Goal: Obtain resource: Download file/media

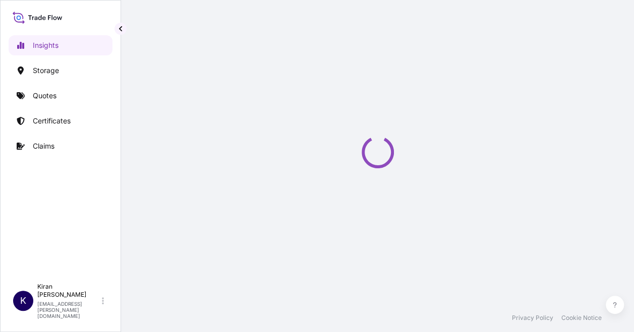
select select "2025"
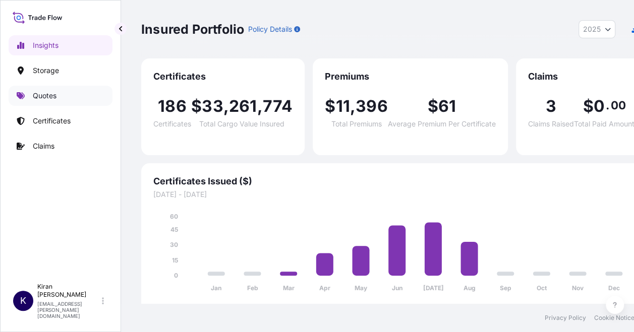
click at [79, 89] on link "Quotes" at bounding box center [61, 96] width 104 height 20
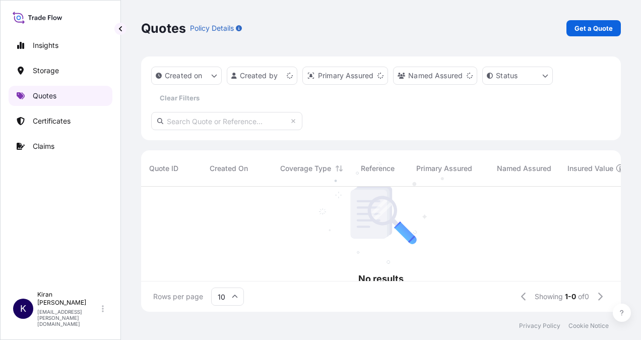
scroll to position [8, 8]
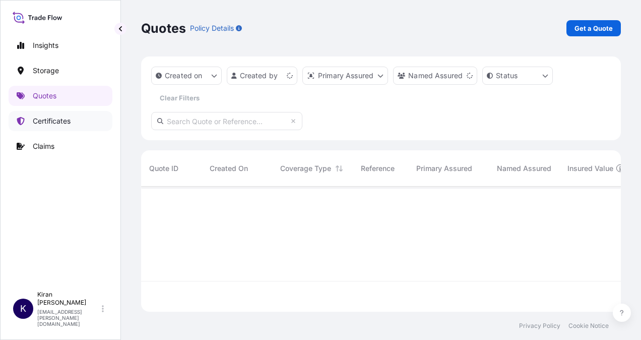
click at [51, 117] on p "Certificates" at bounding box center [52, 121] width 38 height 10
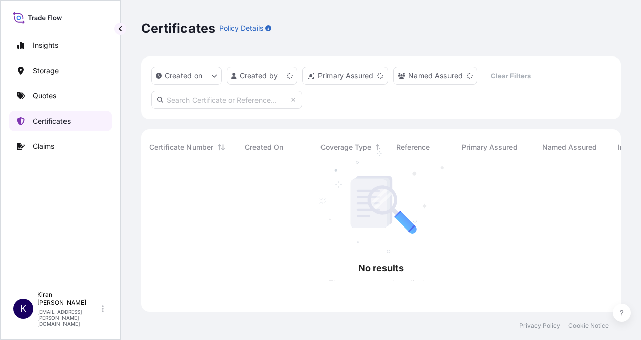
scroll to position [144, 472]
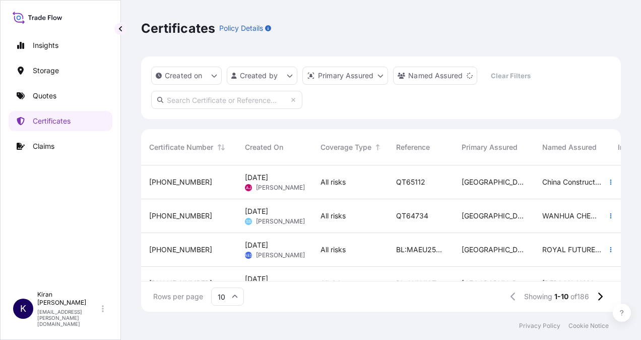
click at [202, 100] on input "text" at bounding box center [226, 100] width 151 height 18
paste input "QT65059"
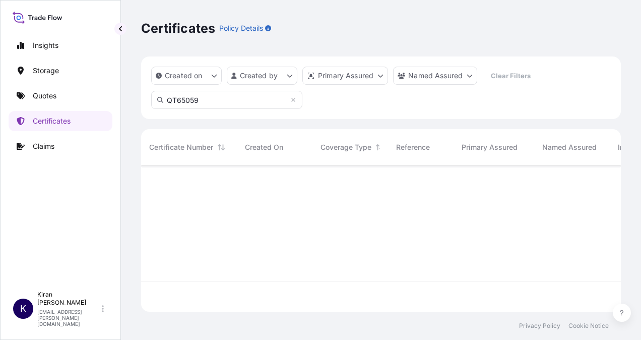
scroll to position [174, 472]
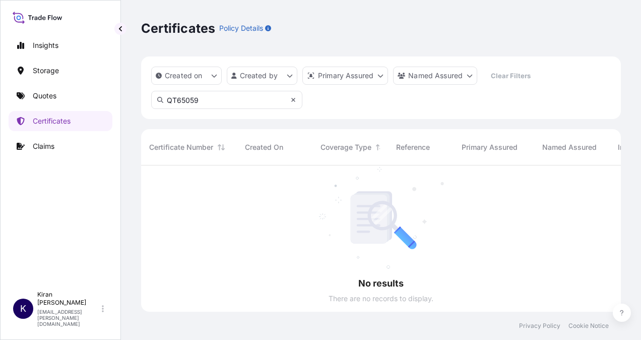
type input "QT65059"
click at [293, 97] on icon at bounding box center [293, 100] width 6 height 6
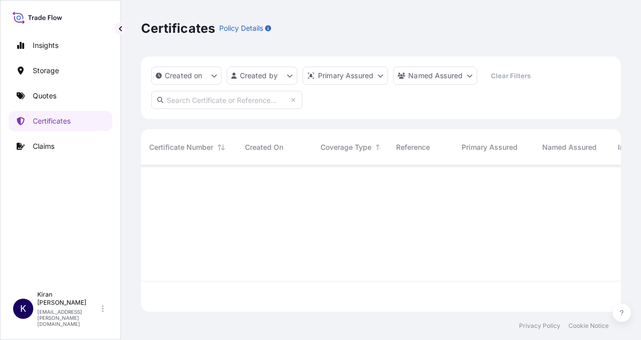
scroll to position [8, 8]
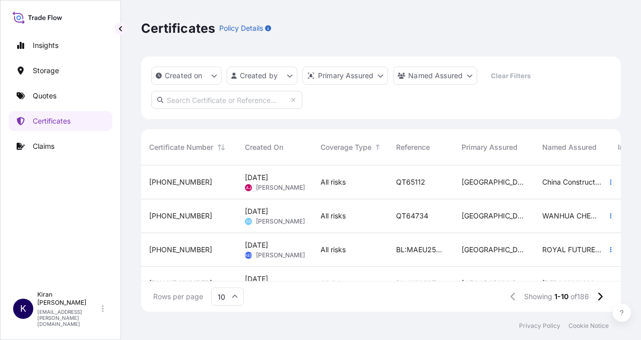
click at [201, 102] on input "text" at bounding box center [226, 100] width 151 height 18
paste input "[PHONE_NUMBER]"
type input "[PHONE_NUMBER]"
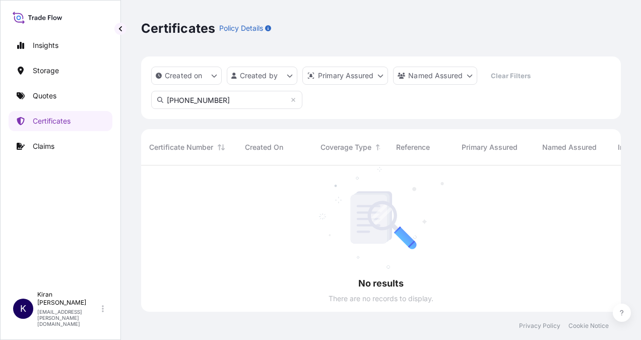
scroll to position [174, 472]
click at [291, 102] on icon at bounding box center [293, 100] width 6 height 6
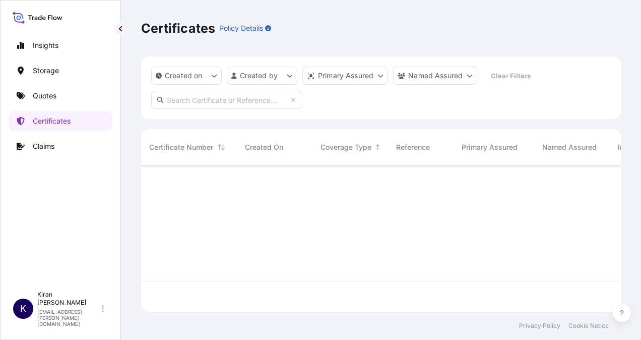
scroll to position [8, 8]
click at [468, 77] on html "Insights Storage Quotes Certificates Claims K [PERSON_NAME] [EMAIL_ADDRESS][PER…" at bounding box center [320, 170] width 641 height 340
click at [477, 12] on html "Insights Storage Quotes Certificates Claims K [PERSON_NAME] [EMAIL_ADDRESS][PER…" at bounding box center [320, 170] width 641 height 340
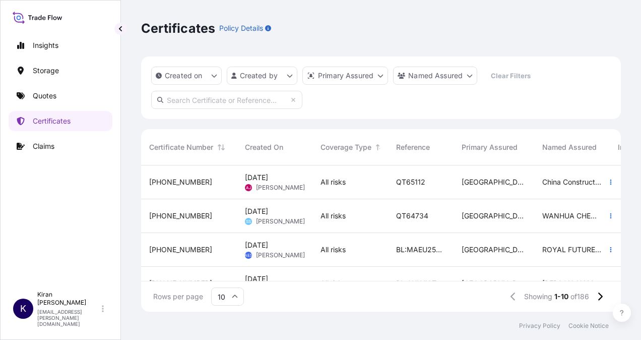
click at [215, 101] on input "text" at bounding box center [226, 100] width 151 height 18
paste input "63003"
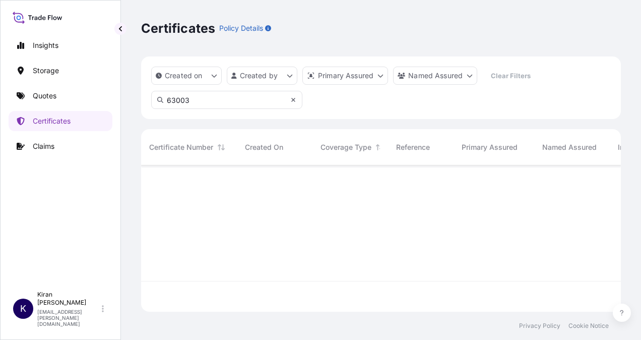
type input "63003"
click at [293, 102] on icon at bounding box center [293, 100] width 6 height 6
click at [88, 101] on link "Quotes" at bounding box center [61, 96] width 104 height 20
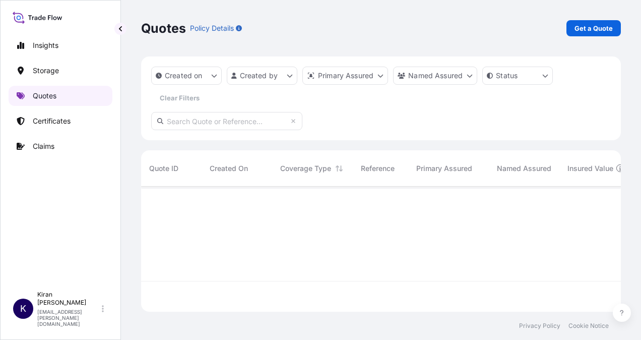
scroll to position [123, 472]
click at [227, 125] on input "text" at bounding box center [226, 121] width 151 height 18
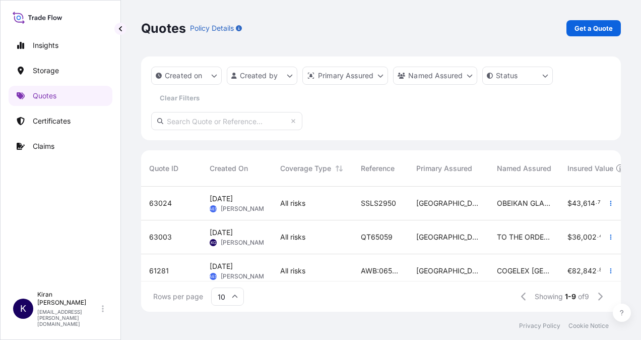
paste input "63003"
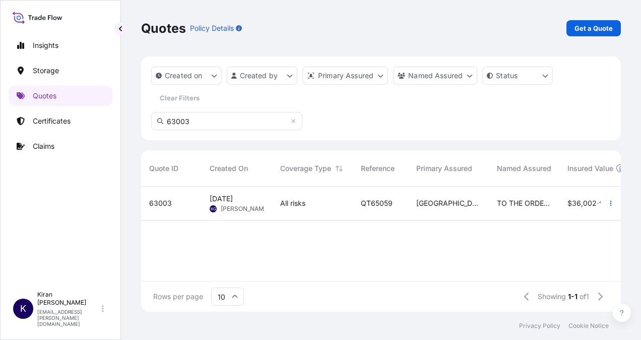
type input "63003"
click at [456, 210] on div "[GEOGRAPHIC_DATA]" at bounding box center [448, 204] width 81 height 34
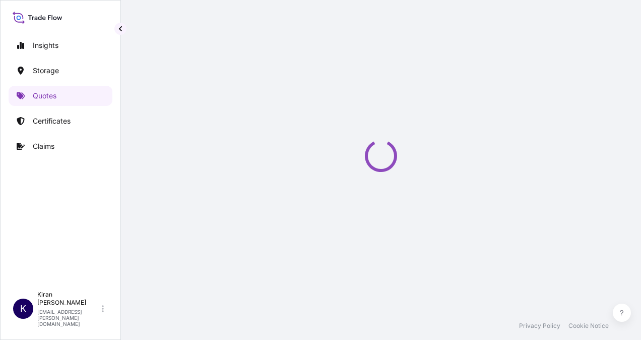
select select "Road / [GEOGRAPHIC_DATA]"
select select "Water"
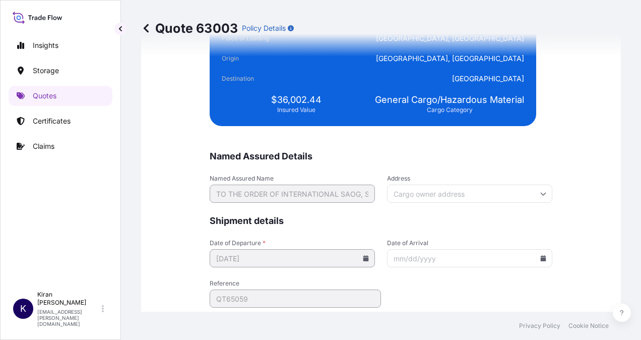
scroll to position [2665, 0]
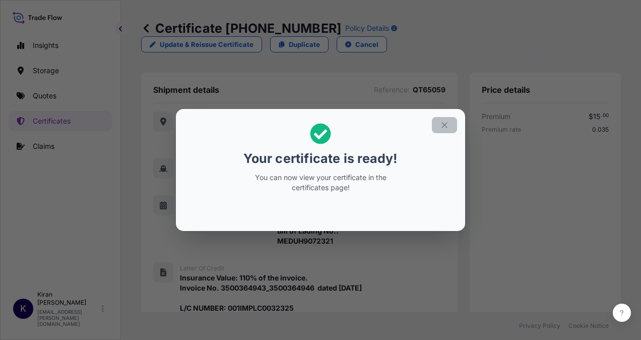
click at [439, 125] on button "button" at bounding box center [444, 125] width 25 height 16
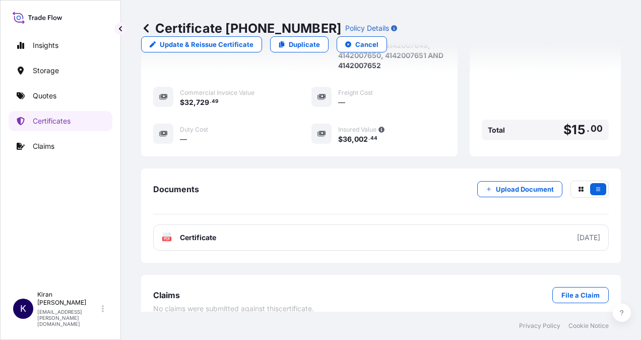
scroll to position [570, 0]
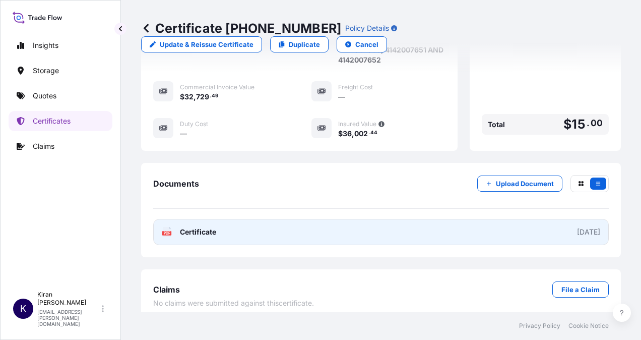
click at [533, 223] on link "PDF Certificate [DATE]" at bounding box center [381, 232] width 456 height 26
click at [577, 227] on div "[DATE]" at bounding box center [588, 232] width 23 height 10
